Goal: Information Seeking & Learning: Get advice/opinions

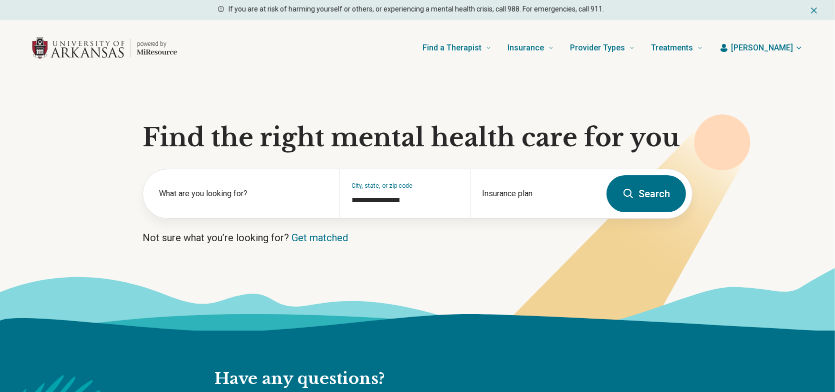
click at [234, 193] on label "What are you looking for?" at bounding box center [243, 194] width 168 height 12
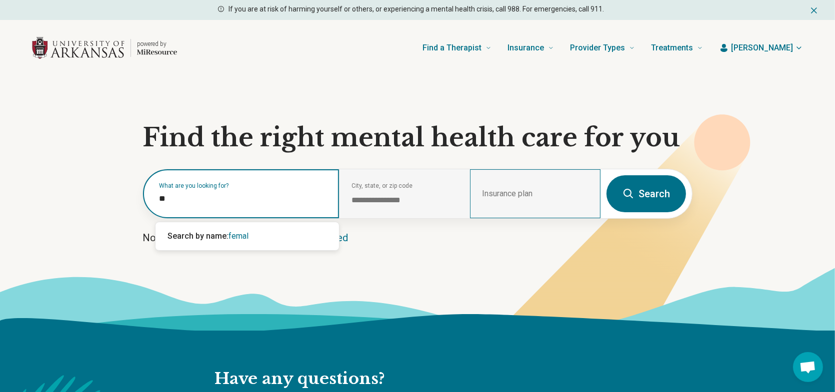
type input "*"
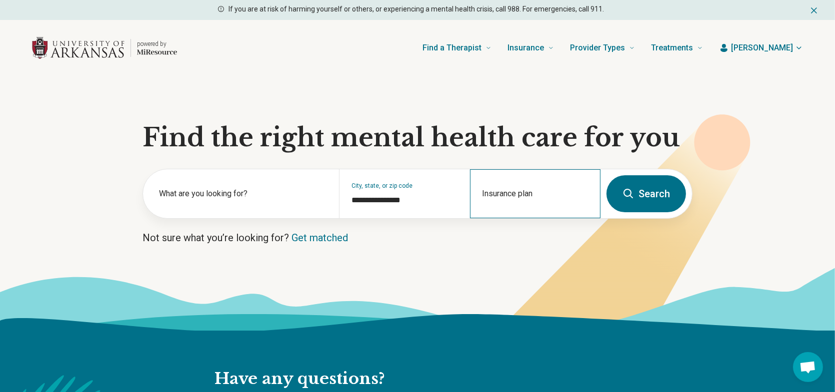
click at [514, 187] on div "Insurance plan" at bounding box center [535, 193] width 130 height 49
type input "**********"
click at [539, 237] on div "Blue Cross Blue Shield" at bounding box center [524, 236] width 108 height 20
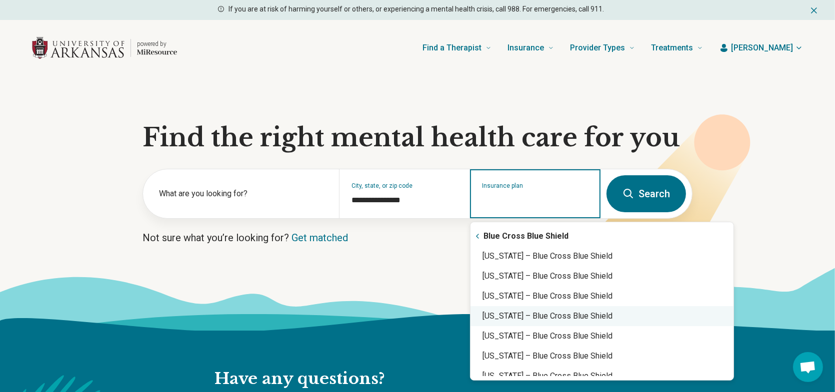
click at [540, 319] on div "[US_STATE] – Blue Cross Blue Shield" at bounding box center [601, 316] width 263 height 20
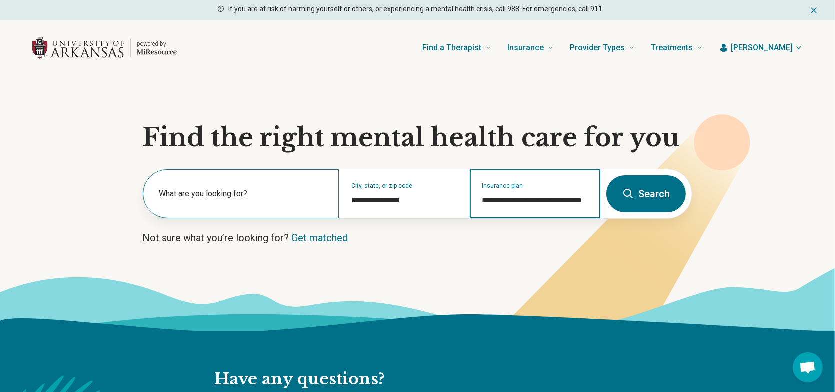
type input "**********"
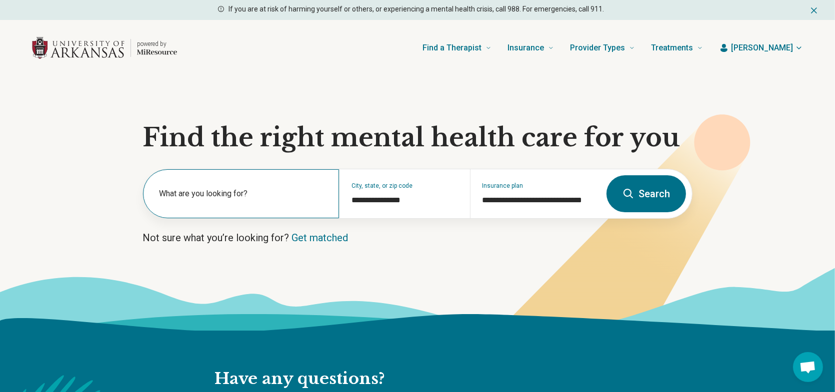
click at [239, 192] on label "What are you looking for?" at bounding box center [243, 194] width 168 height 12
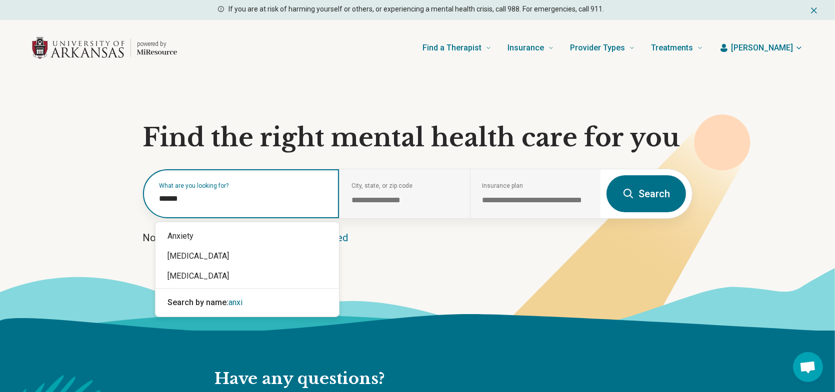
type input "*******"
click at [193, 226] on div "Anxiety" at bounding box center [246, 236] width 183 height 20
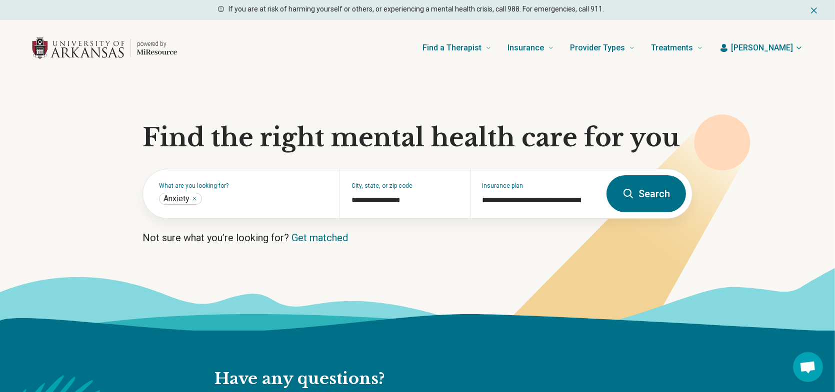
click at [643, 190] on button "Search" at bounding box center [645, 193] width 79 height 37
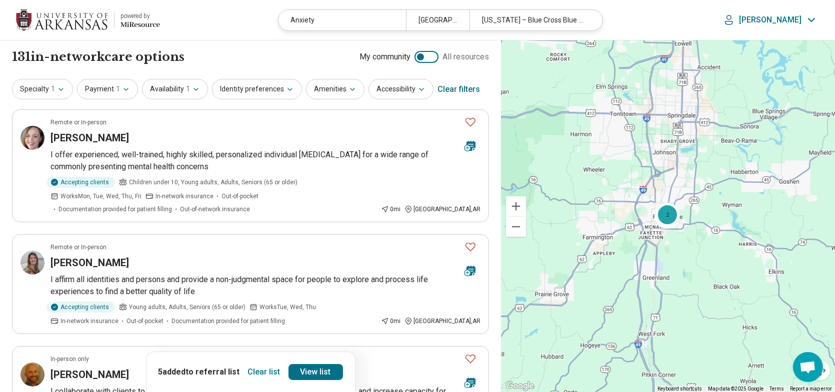
click at [253, 364] on div "Clear list 5 added to referral list View list" at bounding box center [250, 372] width 209 height 40
click at [259, 369] on button "Clear list" at bounding box center [264, 372] width 40 height 16
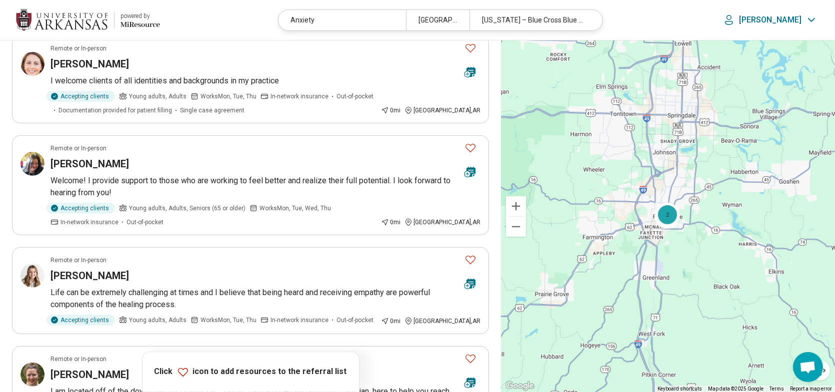
scroll to position [500, 0]
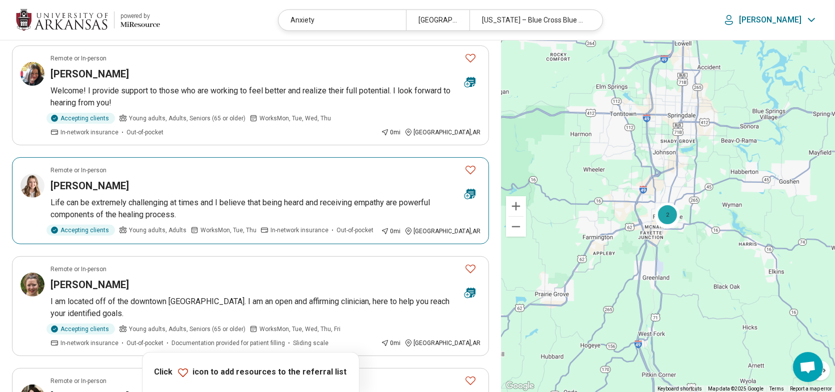
click at [475, 166] on icon "Favorite" at bounding box center [470, 170] width 10 height 8
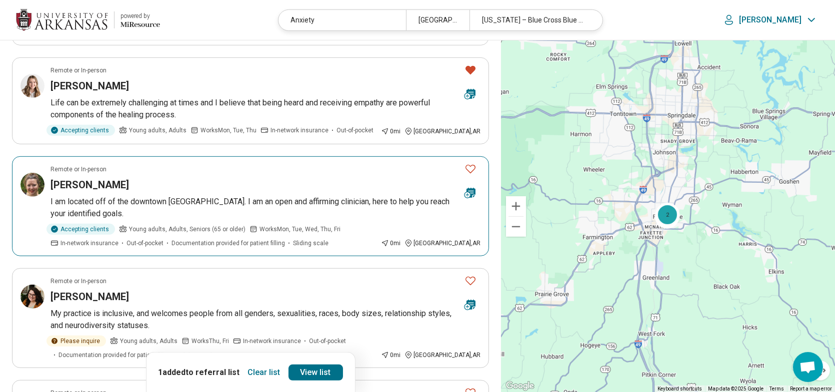
click at [472, 163] on icon "Favorite" at bounding box center [470, 169] width 12 height 12
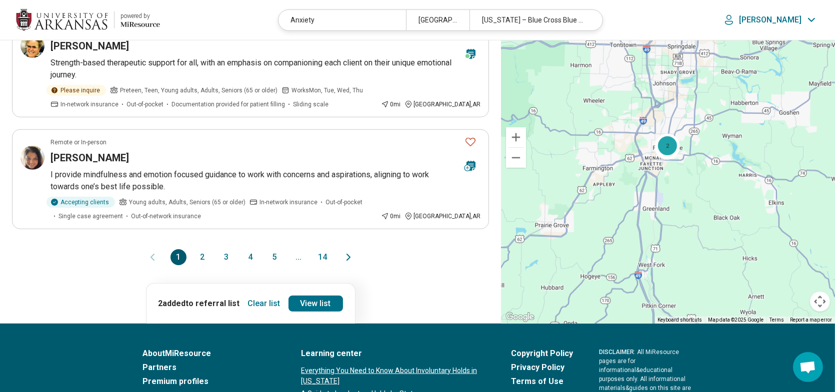
scroll to position [1000, 0]
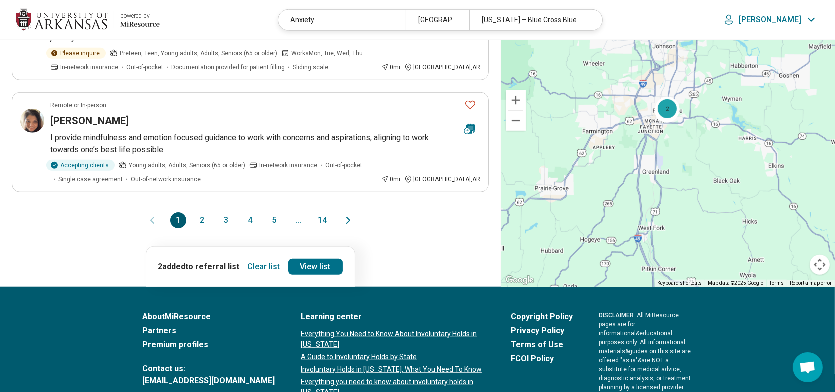
click at [196, 212] on button "2" at bounding box center [202, 220] width 16 height 16
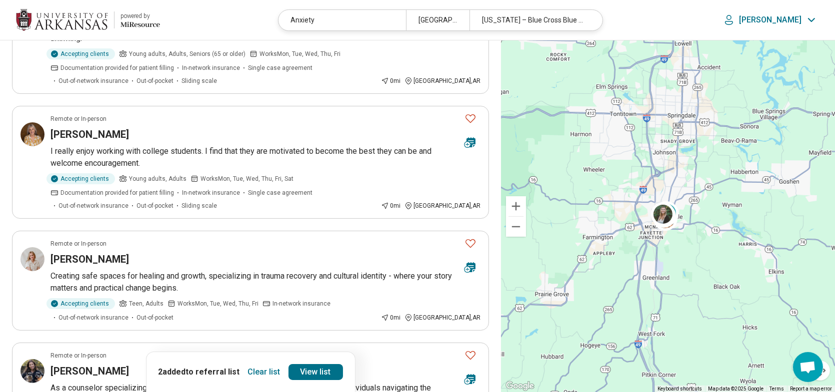
scroll to position [150, 0]
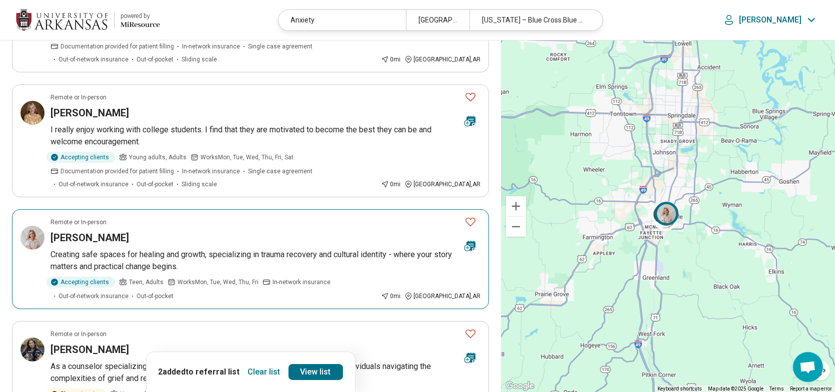
drag, startPoint x: 473, startPoint y: 208, endPoint x: 474, endPoint y: 213, distance: 5.1
click at [474, 216] on icon "Favorite" at bounding box center [470, 222] width 12 height 12
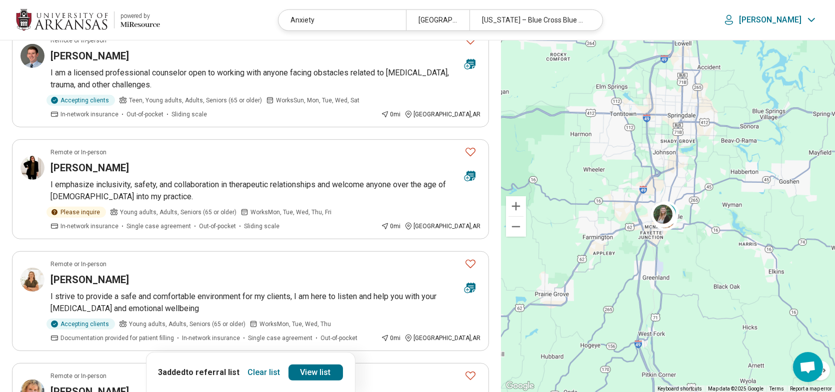
scroll to position [750, 0]
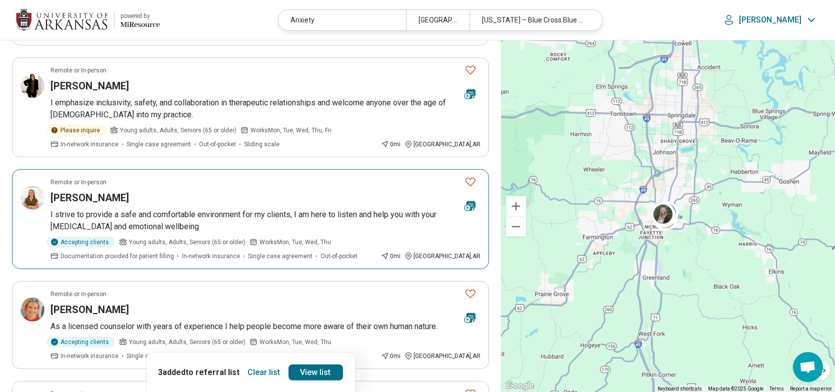
click at [470, 176] on icon "Favorite" at bounding box center [470, 182] width 12 height 12
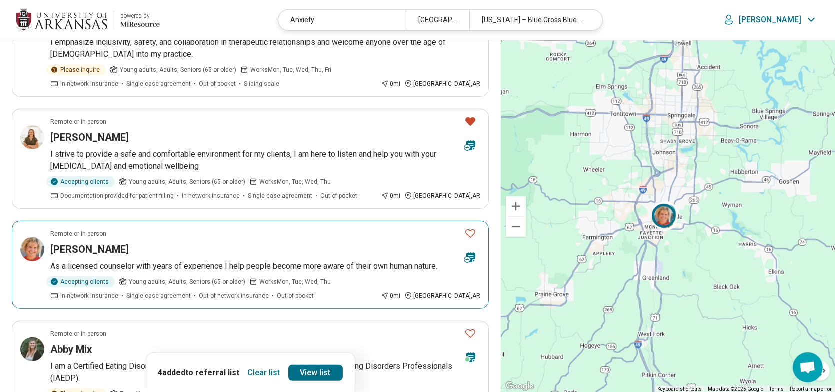
scroll to position [900, 0]
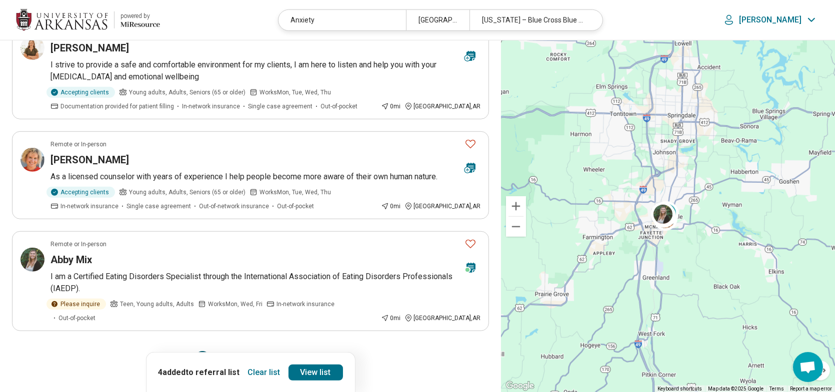
click at [228, 351] on button "3" at bounding box center [226, 359] width 16 height 16
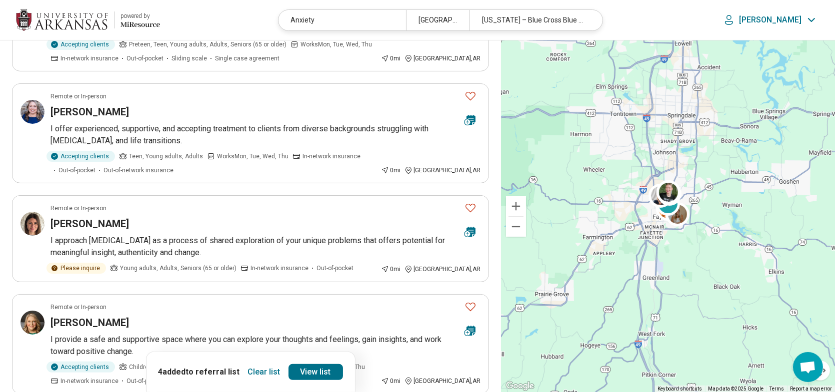
scroll to position [450, 0]
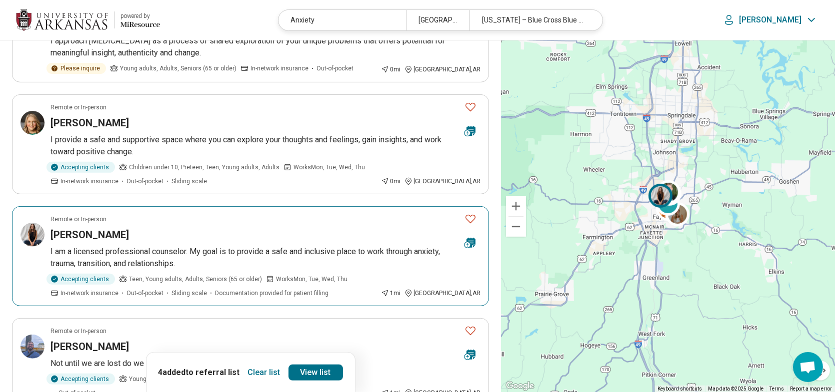
click at [471, 213] on icon "Favorite" at bounding box center [470, 219] width 12 height 12
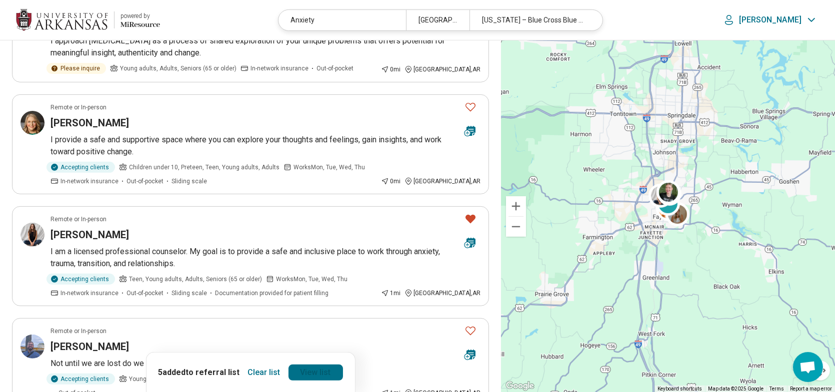
click at [305, 368] on link "View list" at bounding box center [315, 372] width 54 height 16
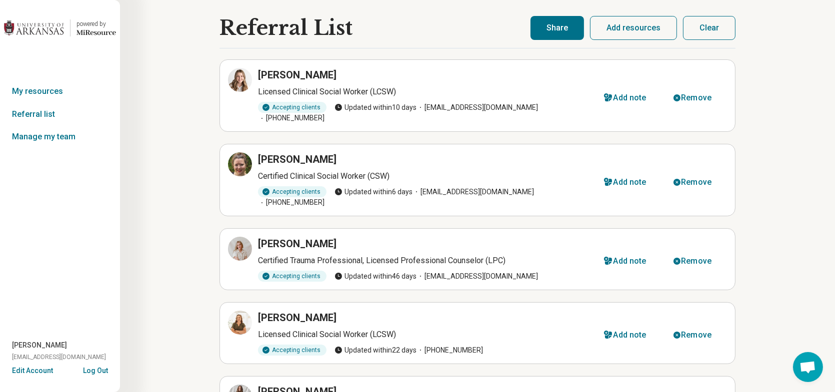
click at [564, 28] on button "Share" at bounding box center [556, 28] width 53 height 24
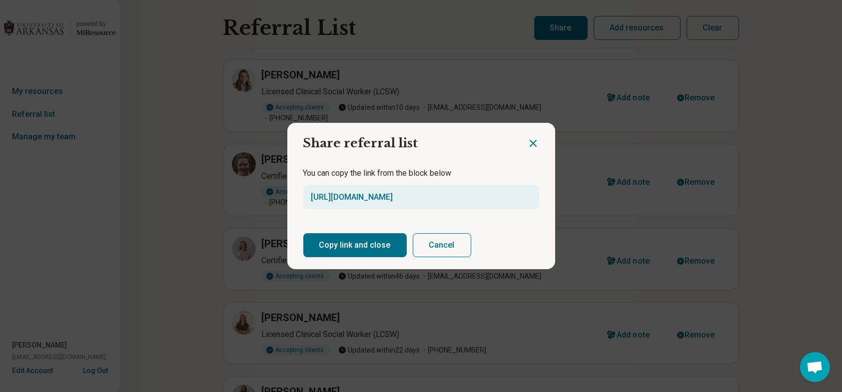
click at [341, 243] on button "Copy link and close" at bounding box center [354, 245] width 103 height 24
